Goal: Task Accomplishment & Management: Use online tool/utility

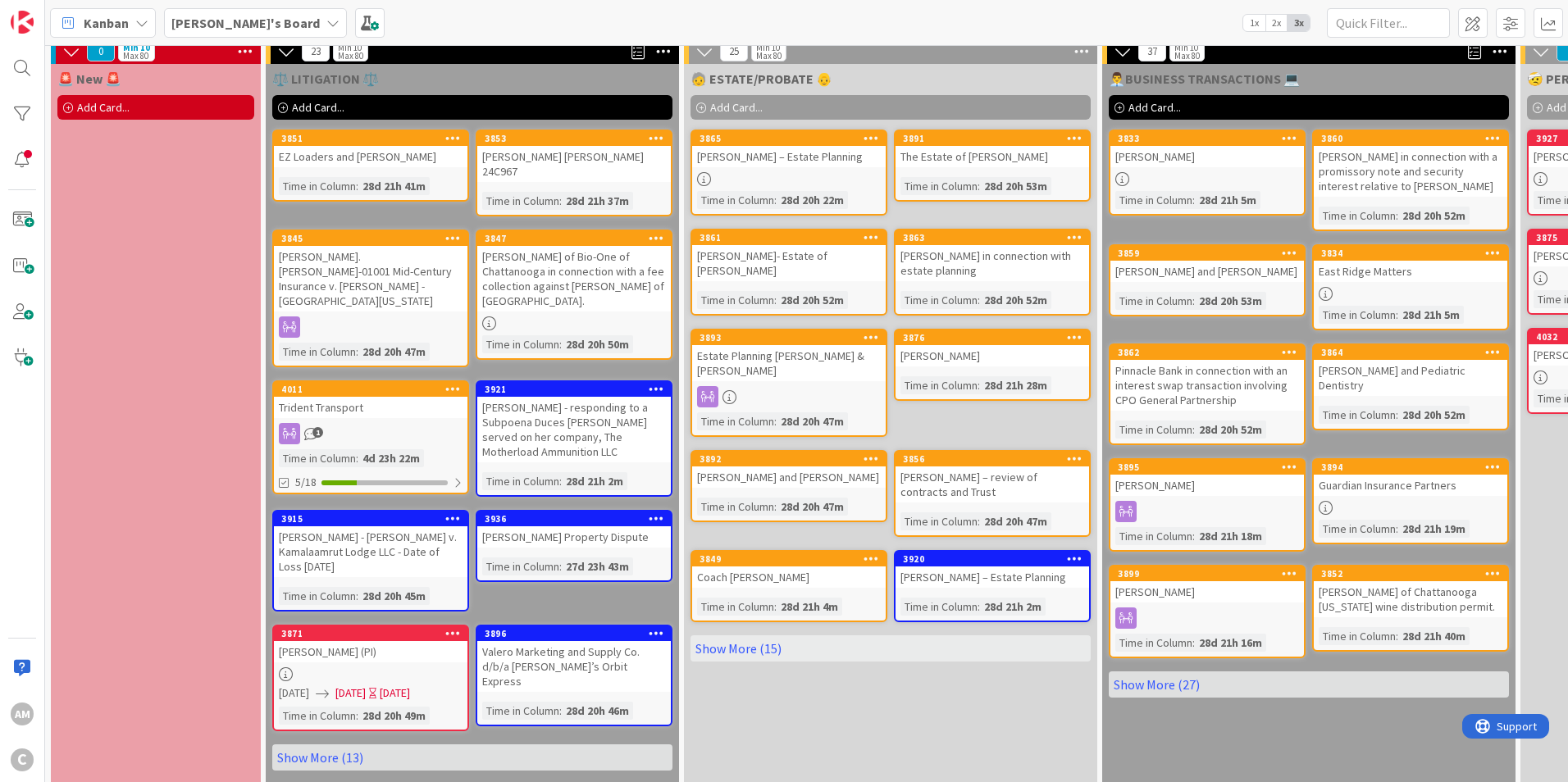
scroll to position [10, 13]
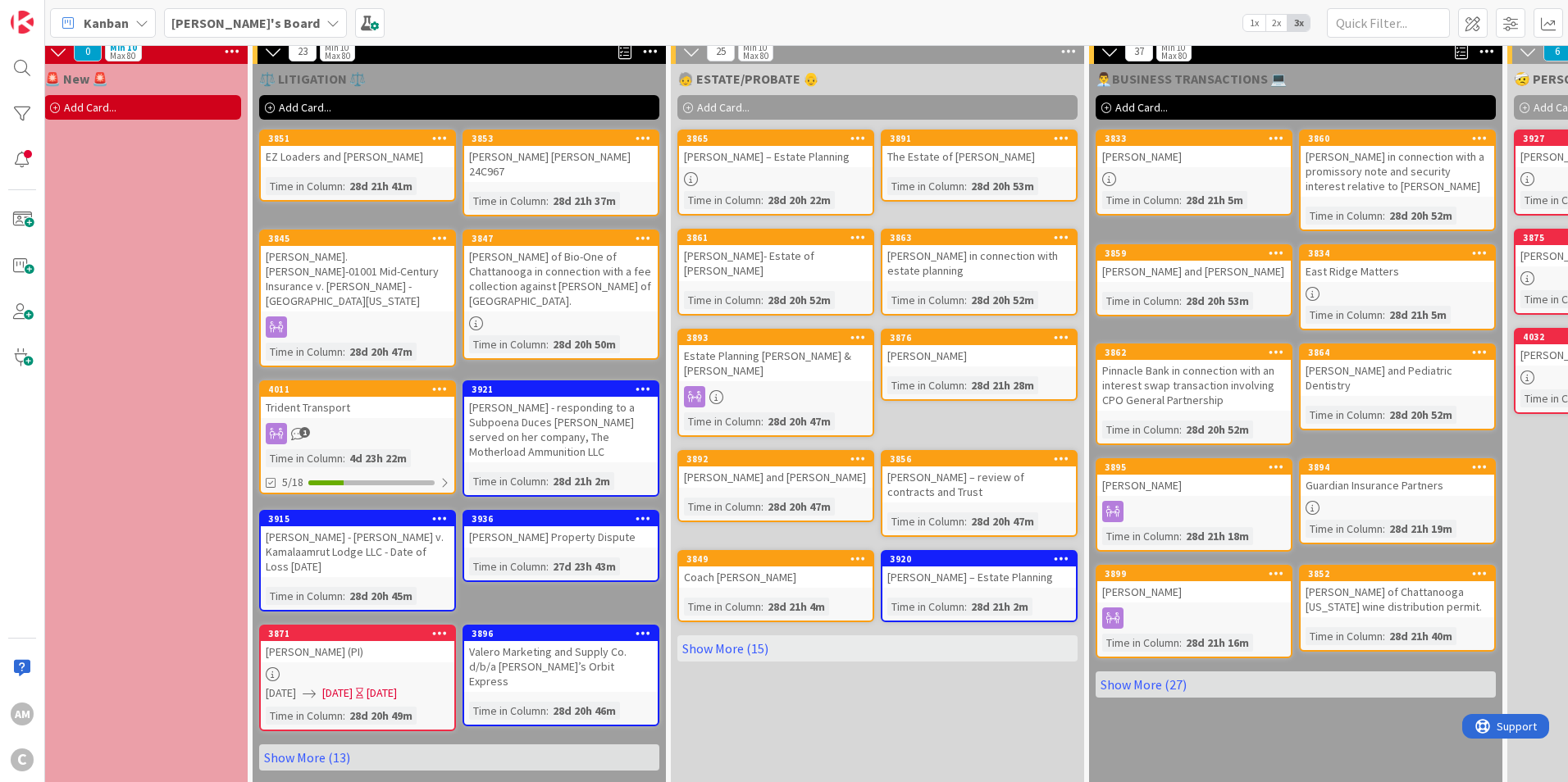
click at [419, 423] on div "1" at bounding box center [357, 433] width 194 height 21
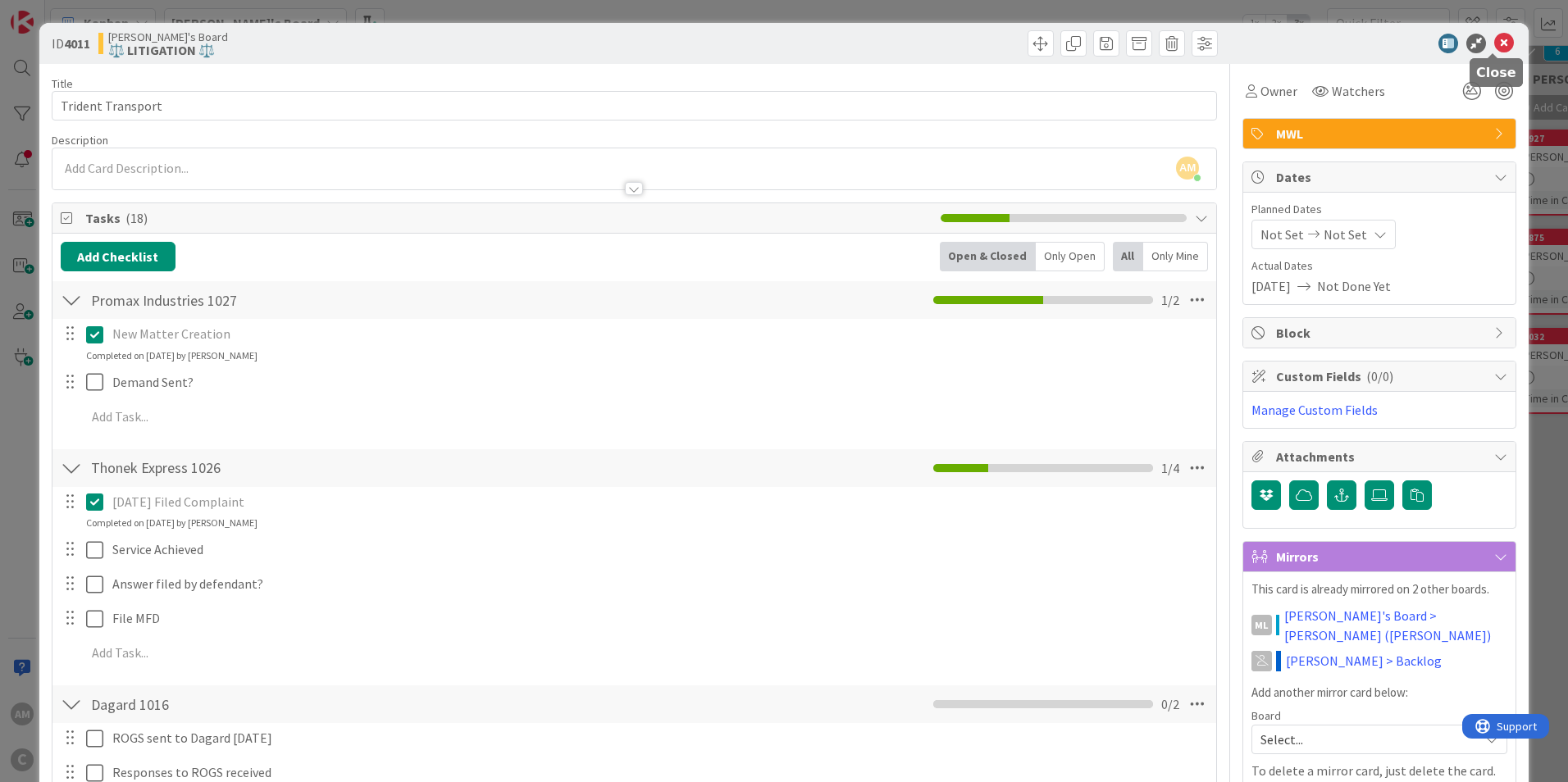
click at [1498, 50] on icon at bounding box center [1504, 43] width 19 height 19
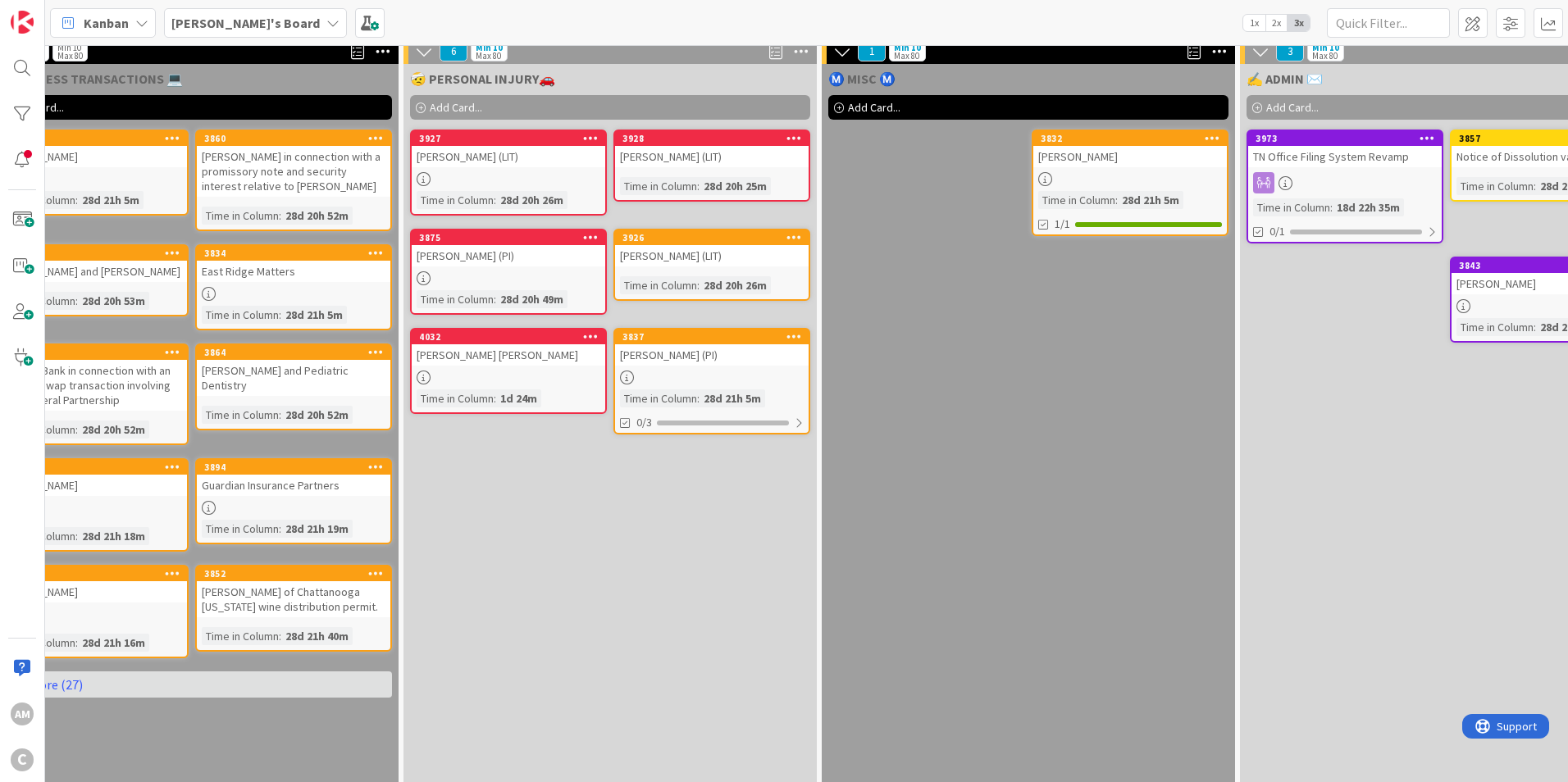
scroll to position [10, 1110]
